Goal: Task Accomplishment & Management: Complete application form

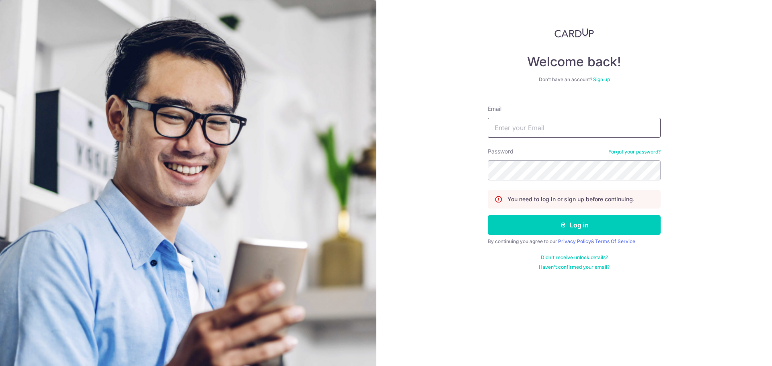
type input "junqiang.chan@assemblyworks.co"
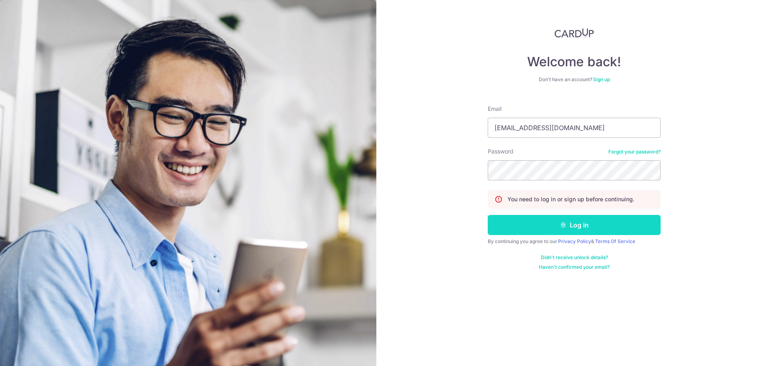
click at [532, 222] on button "Log in" at bounding box center [574, 225] width 173 height 20
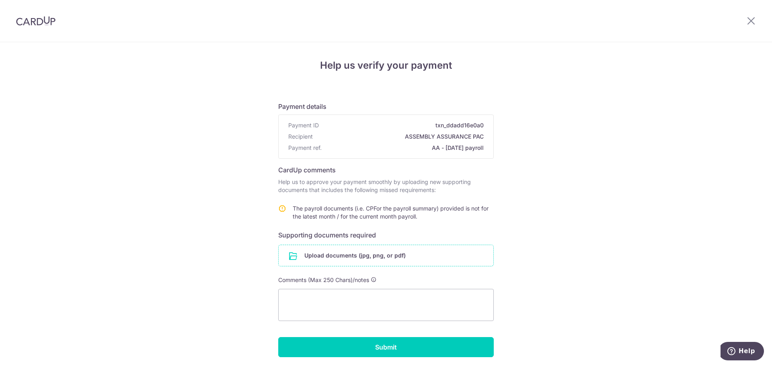
click at [395, 257] on input "file" at bounding box center [386, 255] width 215 height 21
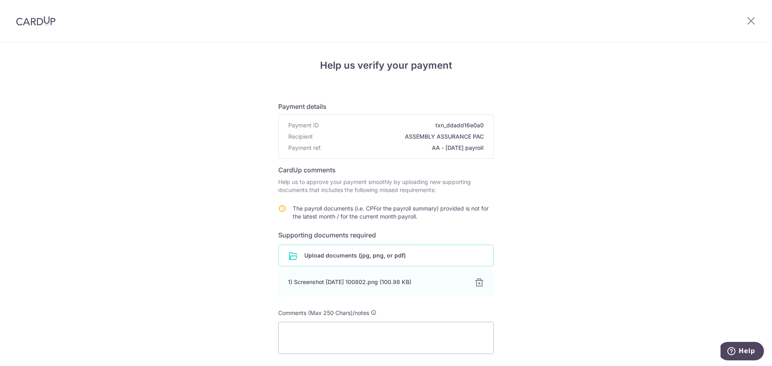
click at [425, 261] on input "file" at bounding box center [386, 255] width 215 height 21
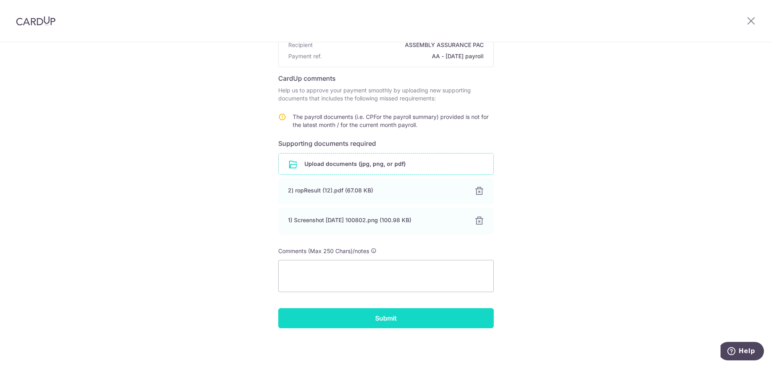
click at [395, 316] on input "Submit" at bounding box center [386, 319] width 216 height 20
